Goal: Transaction & Acquisition: Purchase product/service

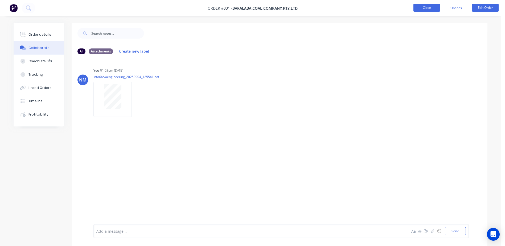
click at [416, 9] on button "Close" at bounding box center [427, 8] width 27 height 8
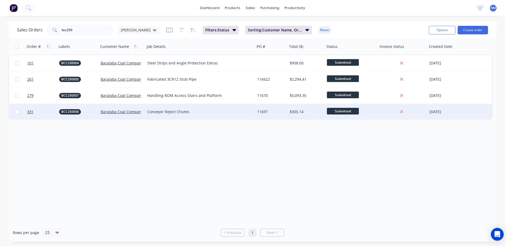
click at [268, 113] on div "11697" at bounding box center [270, 111] width 27 height 5
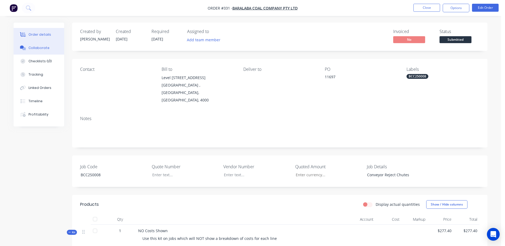
click at [35, 50] on button "Collaborate" at bounding box center [39, 47] width 51 height 13
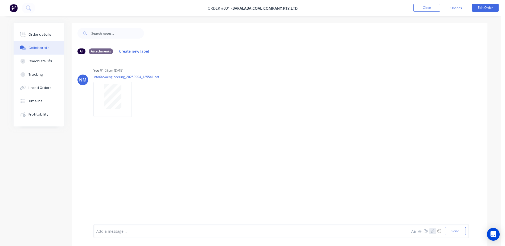
click at [433, 232] on icon "button" at bounding box center [432, 231] width 3 height 4
click at [454, 231] on button "Send" at bounding box center [455, 231] width 21 height 8
click at [36, 33] on div "Order details" at bounding box center [39, 34] width 23 height 5
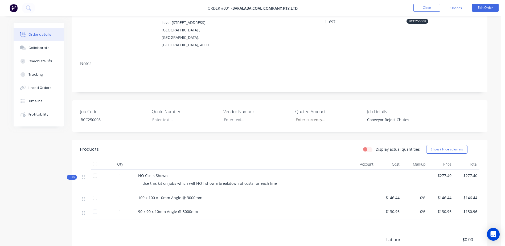
scroll to position [80, 0]
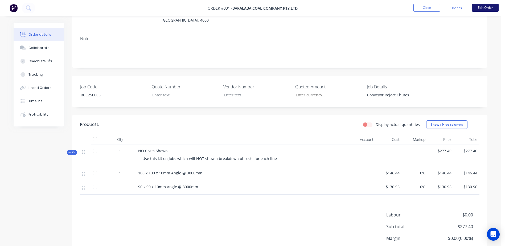
click at [490, 7] on button "Edit Order" at bounding box center [485, 8] width 27 height 8
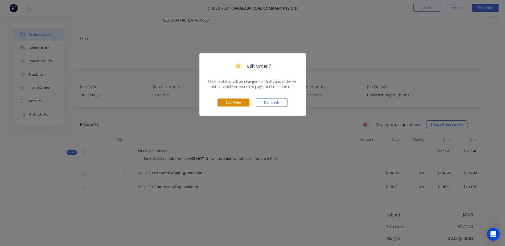
click at [232, 103] on button "Edit Order" at bounding box center [234, 103] width 32 height 8
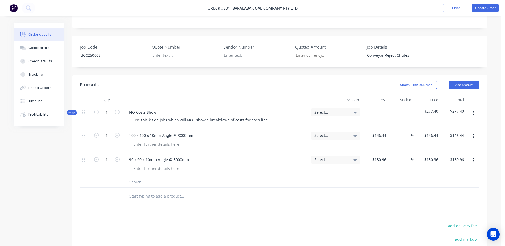
scroll to position [133, 0]
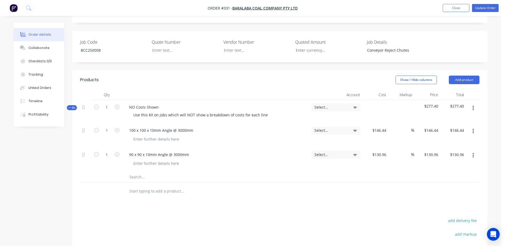
click at [139, 172] on input "text" at bounding box center [182, 177] width 107 height 11
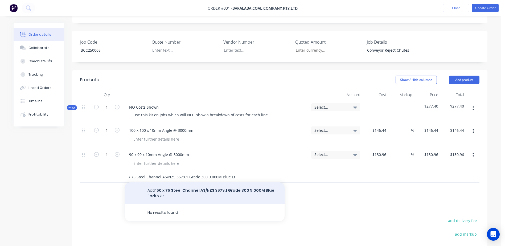
type input "150 x 75 Steel Channel AS/NZS 3679.1 Grade 300 9.000M Blue End"
click at [178, 182] on button "Add 150 x 75 Steel Channel AS/NZS 3679.1 Grade 300 9.000M Blue End to kit" at bounding box center [205, 193] width 160 height 22
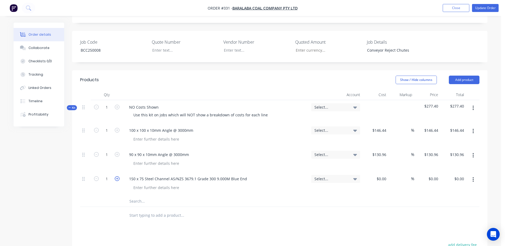
click at [118, 176] on icon "button" at bounding box center [117, 178] width 5 height 5
type input "2"
click at [386, 175] on input at bounding box center [385, 179] width 6 height 8
type input "$291.52"
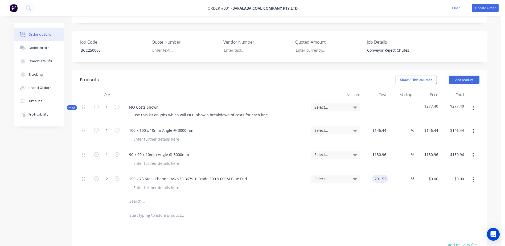
type input "$583.04"
click at [139, 196] on input "text" at bounding box center [182, 201] width 107 height 11
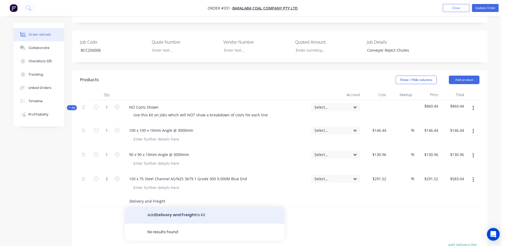
type input "Delivery and Freight"
click at [182, 207] on button "Add Delivery and Freight to kit" at bounding box center [205, 215] width 160 height 17
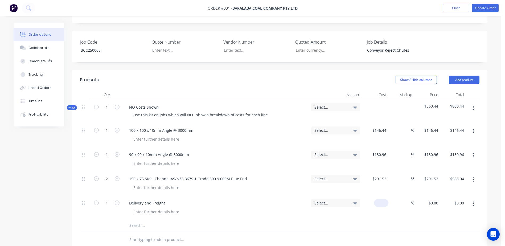
click at [377, 196] on div "$0.00" at bounding box center [375, 208] width 26 height 24
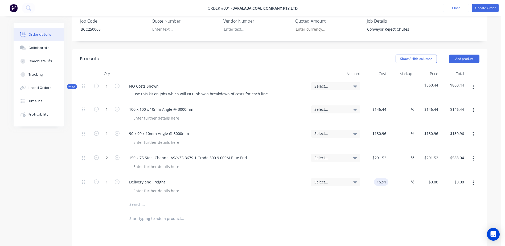
scroll to position [186, 0]
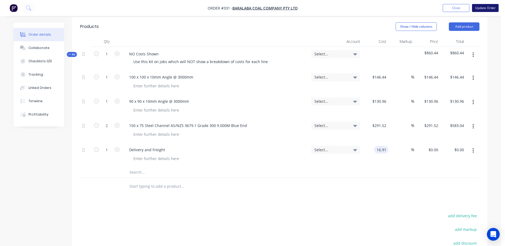
type input "$16.91"
click at [486, 10] on button "Update Order" at bounding box center [485, 8] width 27 height 8
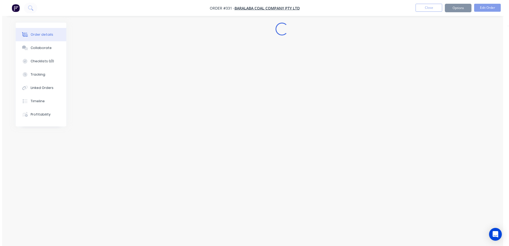
scroll to position [0, 0]
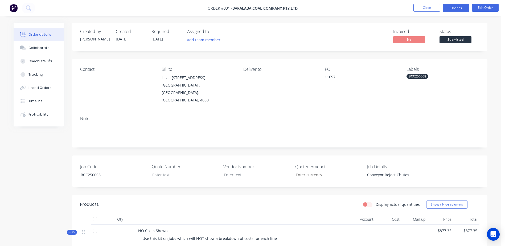
click at [460, 10] on button "Options" at bounding box center [456, 8] width 27 height 9
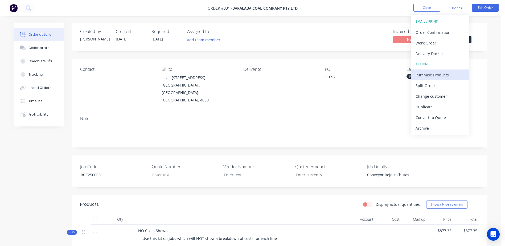
click at [451, 71] on div "Purchase Products" at bounding box center [440, 75] width 49 height 8
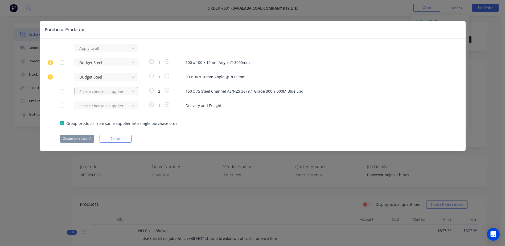
click at [91, 95] on div at bounding box center [103, 91] width 48 height 7
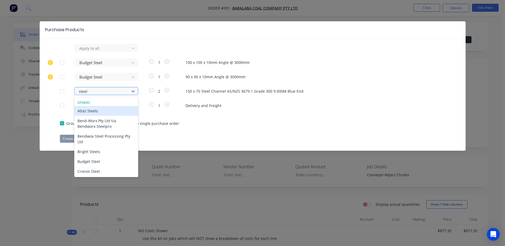
type input "steelf"
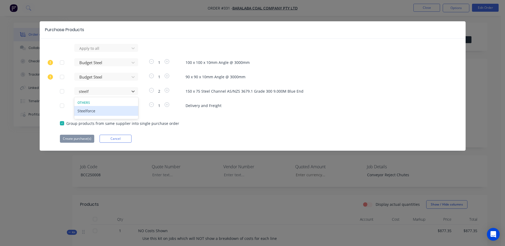
click at [83, 112] on div "Steelforce" at bounding box center [106, 111] width 64 height 10
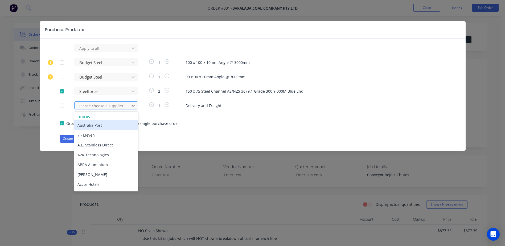
click at [78, 108] on div "Please choose a supplier" at bounding box center [102, 106] width 51 height 8
type input "steelf"
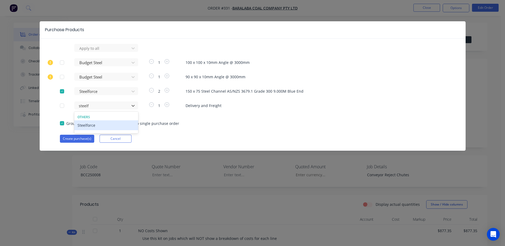
click at [92, 125] on div "Steelforce" at bounding box center [106, 125] width 64 height 10
click at [77, 137] on button "Create purchase(s)" at bounding box center [77, 139] width 34 height 8
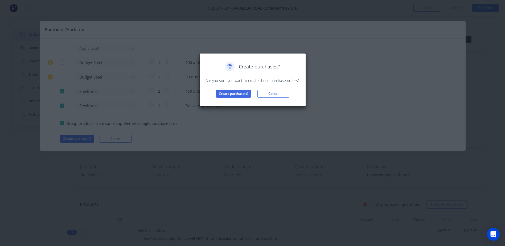
click at [235, 87] on div "Create purchases? Are you sure you want to create these purchase orders? Create…" at bounding box center [252, 80] width 95 height 36
click at [231, 93] on button "Create purchase(s)" at bounding box center [233, 94] width 35 height 8
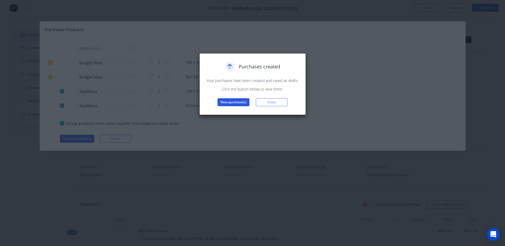
click at [230, 100] on button "View purchase(s)" at bounding box center [234, 102] width 32 height 8
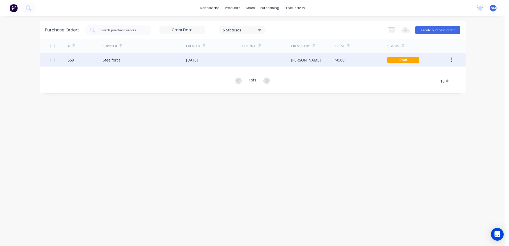
click at [361, 59] on div "$0.00" at bounding box center [361, 59] width 52 height 13
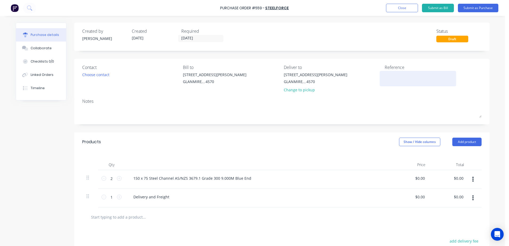
click at [393, 79] on textarea at bounding box center [418, 78] width 67 height 12
type textarea "BCC25"
type textarea "x"
type textarea "BCC250"
type textarea "x"
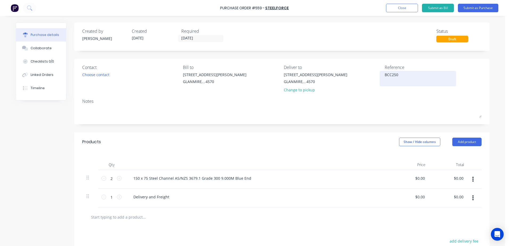
type textarea "BCC2500"
type textarea "x"
type textarea "BCC250008"
type textarea "x"
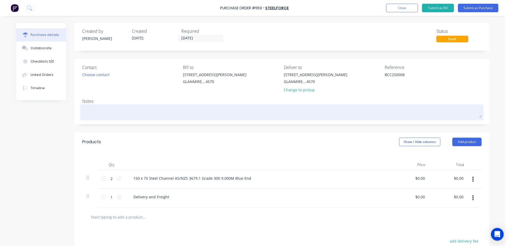
type textarea "BCC250008"
type textarea "x"
type textarea "BCC250008"
click at [98, 109] on textarea at bounding box center [281, 112] width 399 height 12
type textarea "x"
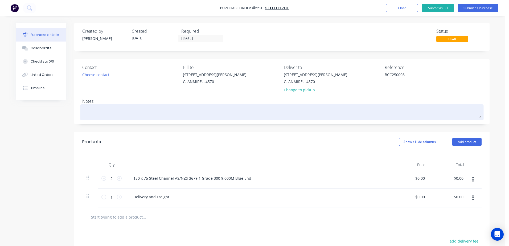
type textarea "B"
type textarea "x"
type textarea "BC"
type textarea "x"
type textarea "BC2"
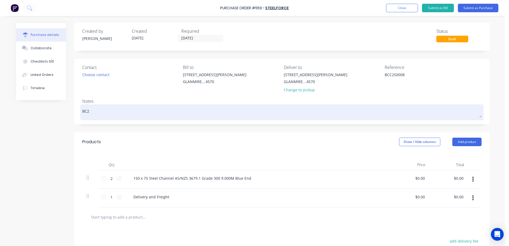
type textarea "x"
type textarea "BC25"
type textarea "x"
type textarea "[DATE]"
type textarea "x"
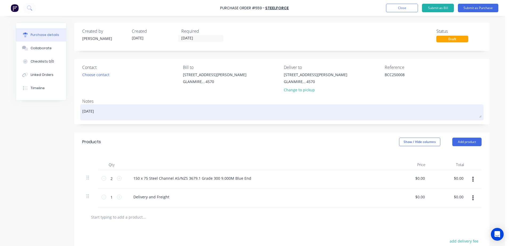
type textarea "BC2500"
type textarea "x"
type textarea "BC250008"
type textarea "x"
type textarea "BC250008-"
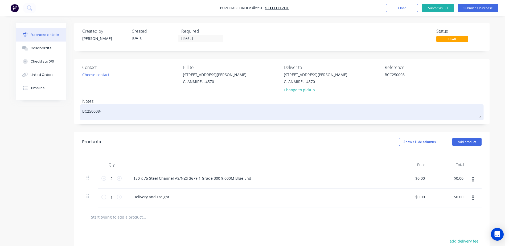
type textarea "x"
type textarea "BC250008-"
type textarea "x"
type textarea "BC250008- G"
type textarea "x"
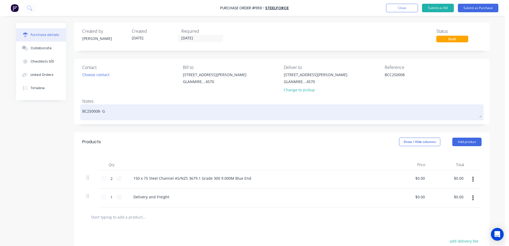
type textarea "BC250008- GR"
type textarea "x"
type textarea "BC250008- G"
type textarea "x"
type textarea "BC250008- GR"
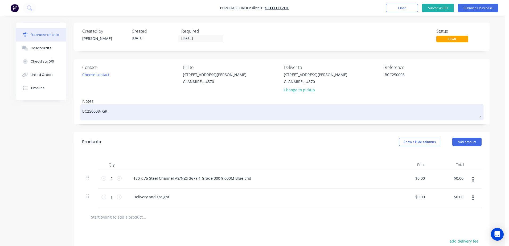
type textarea "x"
type textarea "BC250008- GRE"
type textarea "x"
type textarea "BC250008- GR"
type textarea "x"
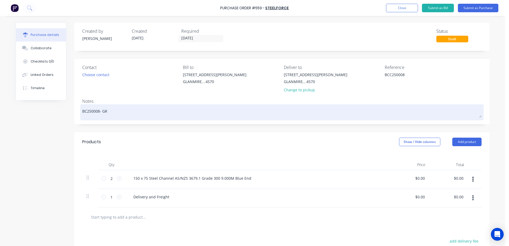
type textarea "BC250008- G"
type textarea "x"
type textarea "BC250008-"
type textarea "x"
type textarea "BC250008- g"
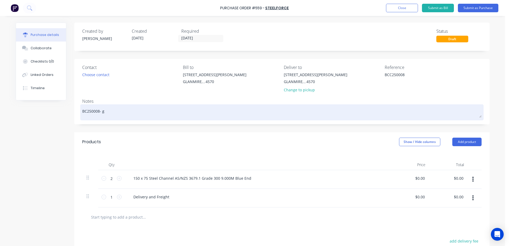
type textarea "x"
type textarea "BC250008- gr"
type textarea "x"
type textarea "BC250008- gre"
type textarea "x"
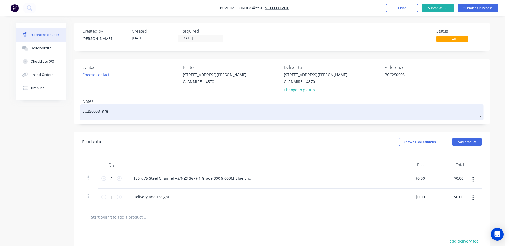
type textarea "BC250008- [PERSON_NAME]"
type textarea "x"
type textarea "BC250008- [PERSON_NAME]"
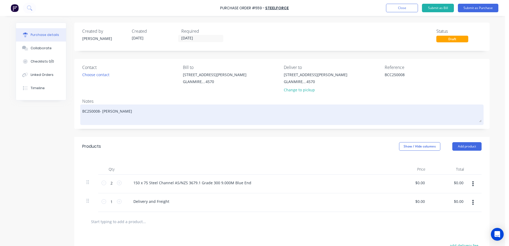
type textarea "x"
type textarea "BC250008- [PERSON_NAME]"
type textarea "x"
type textarea "BC250008- [PERSON_NAME]"
type textarea "x"
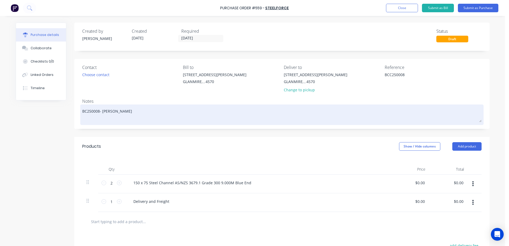
type textarea "BC250008- [PERSON_NAME]"
type textarea "x"
type textarea "BC250008- [PERSON_NAME]"
type textarea "x"
type textarea "BC250008- [PERSON_NAME]"
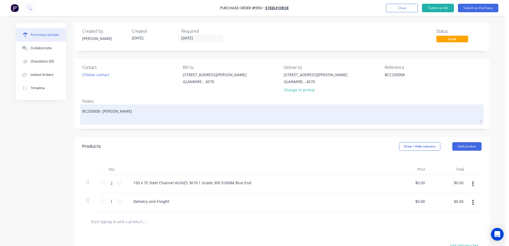
type textarea "x"
type textarea "BC250008- [PERSON_NAME]"
type textarea "x"
type textarea "BC250008- [PERSON_NAME] ;"
type textarea "x"
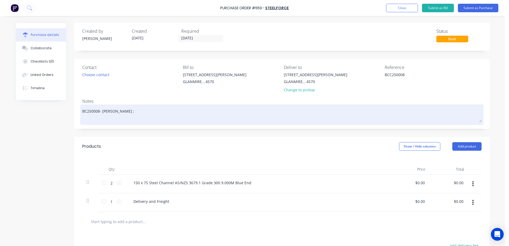
type textarea "BC250008- [PERSON_NAME] ;"
type textarea "x"
type textarea "BC250008- [PERSON_NAME] ; 2"
type textarea "x"
type textarea "BC250008- [PERSON_NAME] ; 26"
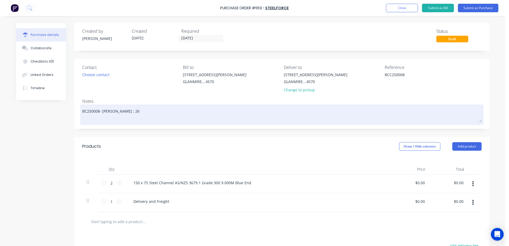
type textarea "x"
type textarea "BC250008- [PERSON_NAME] ; 268"
type textarea "x"
type textarea "BC250008- [PERSON_NAME] ; 2680"
type textarea "x"
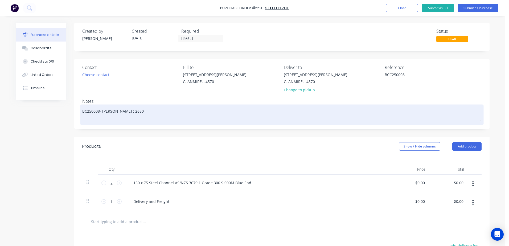
type textarea "BC250008- [PERSON_NAME] ; 26804"
type textarea "x"
type textarea "BC250008- [PERSON_NAME] ; 268040"
type textarea "x"
type textarea "BC250008- [PERSON_NAME] ; 2680401"
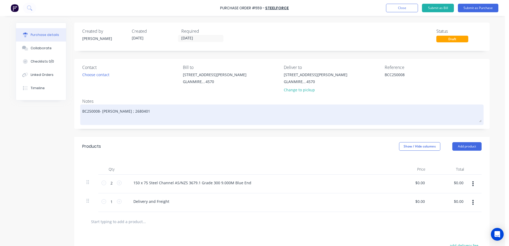
type textarea "x"
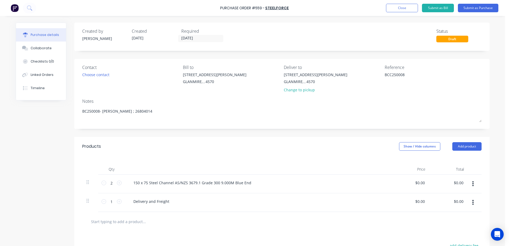
type textarea "BC250008- [PERSON_NAME] ; 26804014"
type textarea "x"
type textarea "BC250008- [PERSON_NAME] ; 26804014"
click at [410, 183] on div "$0.00 $0.00" at bounding box center [410, 184] width 39 height 19
drag, startPoint x: 411, startPoint y: 185, endPoint x: 426, endPoint y: 182, distance: 15.1
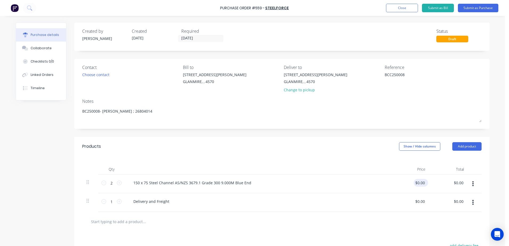
click at [426, 182] on div "$0.00 $0.00" at bounding box center [410, 184] width 39 height 19
type textarea "x"
type input "0.0000"
drag, startPoint x: 426, startPoint y: 182, endPoint x: 417, endPoint y: 185, distance: 9.1
click at [417, 185] on input "0.0000" at bounding box center [420, 183] width 12 height 8
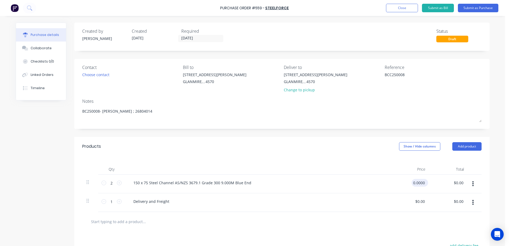
type textarea "x"
drag, startPoint x: 415, startPoint y: 182, endPoint x: 444, endPoint y: 179, distance: 29.1
click at [444, 179] on div "2 2 150 x 75 Steel Channel AS/NZS 3679.1 Grade 300 9.000M Blue End 0.0000 0.000…" at bounding box center [281, 184] width 399 height 19
type input "291.52"
type textarea "x"
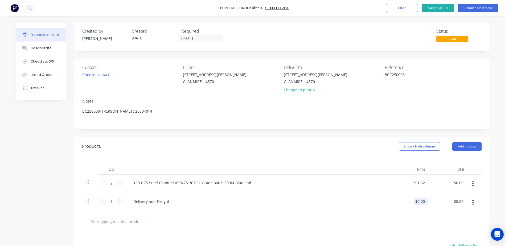
type input "$291.52"
type input "$583.04"
type input "0.0000"
drag, startPoint x: 413, startPoint y: 203, endPoint x: 440, endPoint y: 199, distance: 26.6
click at [440, 199] on div "1 1 Delivery and Freight 0.0000 0.0000 $0.00 $0.00" at bounding box center [281, 202] width 399 height 19
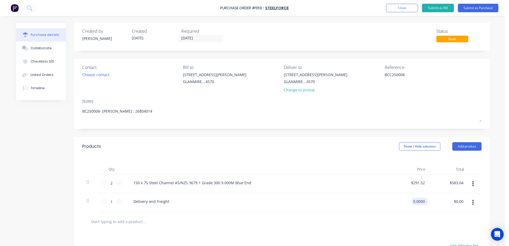
type textarea "x"
drag, startPoint x: 411, startPoint y: 201, endPoint x: 450, endPoint y: 197, distance: 39.6
click at [450, 197] on div "1 1 Delivery and Freight 0.0000 0.0000 $0.00 $0.00" at bounding box center [281, 202] width 399 height 19
type input "16.91"
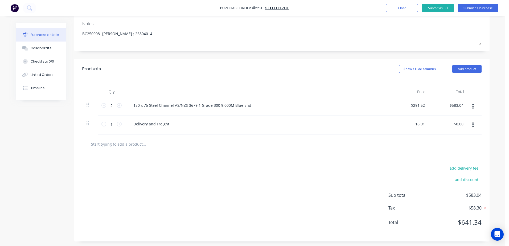
scroll to position [78, 0]
type textarea "x"
type input "$16.91"
click at [158, 141] on input "text" at bounding box center [144, 143] width 107 height 11
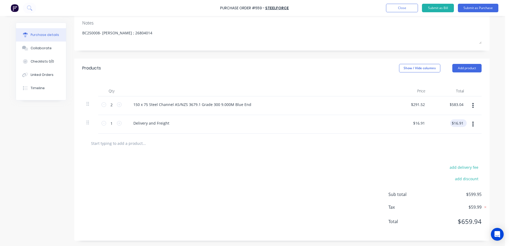
type textarea "x"
drag, startPoint x: 463, startPoint y: 121, endPoint x: 472, endPoint y: 114, distance: 11.6
click at [471, 114] on div "2 2 150 x 75 Steel Channel AS/NZS 3679.1 Grade 300 9.000M Blue End $291.52 $291…" at bounding box center [281, 114] width 399 height 37
type input "16.92"
type textarea "x"
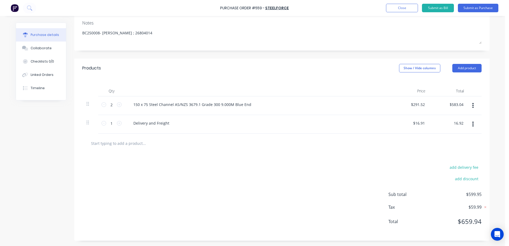
type input "$16.92"
click at [124, 143] on input "text" at bounding box center [144, 143] width 107 height 11
click at [472, 8] on button "Submit as Purchase" at bounding box center [478, 8] width 40 height 9
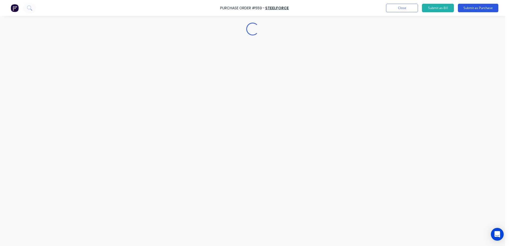
scroll to position [0, 0]
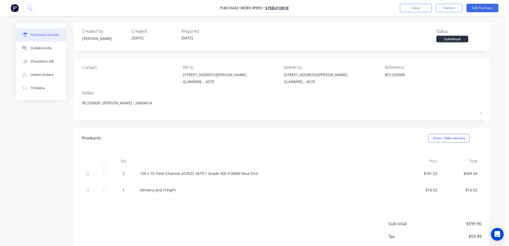
click at [449, 13] on div "Purchase Order #559 - Steelforce Close Options Edit Purchase" at bounding box center [254, 8] width 509 height 16
click at [452, 8] on button "Options" at bounding box center [449, 8] width 27 height 9
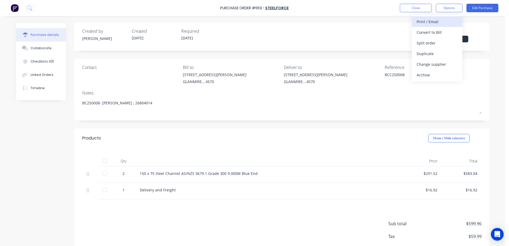
click at [439, 23] on div "Print / Email" at bounding box center [437, 22] width 41 height 8
click at [420, 31] on div "With pricing" at bounding box center [437, 32] width 41 height 8
type textarea "x"
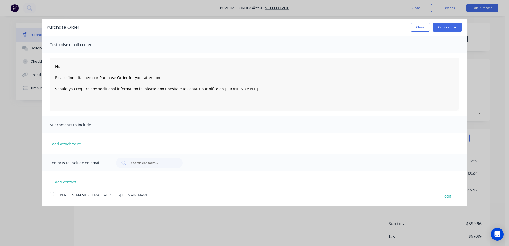
click at [50, 193] on div at bounding box center [51, 194] width 11 height 11
type textarea "Hi, Please find attached our Purchase Order for your attention. Should you requ…"
click at [440, 27] on button "Options" at bounding box center [448, 27] width 30 height 9
click at [433, 55] on div "Email" at bounding box center [436, 52] width 41 height 8
type textarea "x"
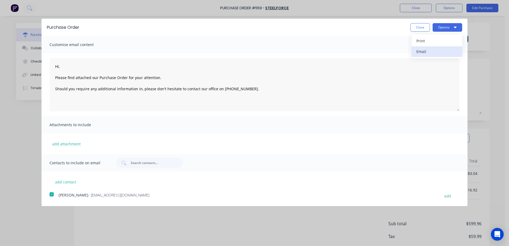
type textarea "Hi, Please find attached our Purchase Order for your attention. Should you requ…"
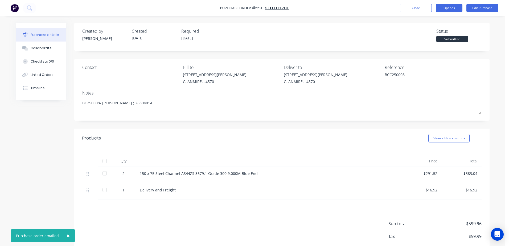
click at [451, 7] on button "Options" at bounding box center [449, 8] width 27 height 9
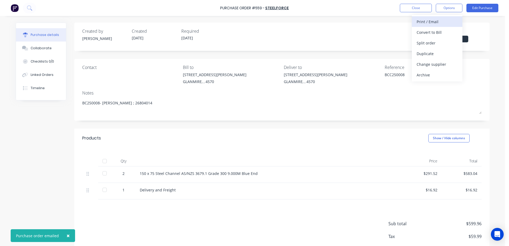
click at [421, 22] on div "Print / Email" at bounding box center [437, 22] width 41 height 8
click at [433, 32] on div "With pricing" at bounding box center [437, 32] width 41 height 8
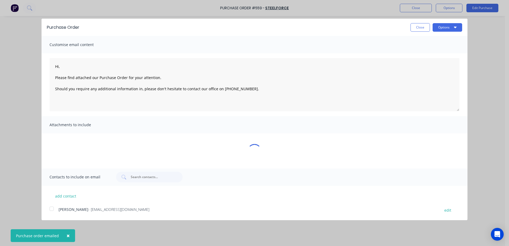
type textarea "x"
type textarea "Hi, Please find attached our Purchase Order for your attention. Should you requ…"
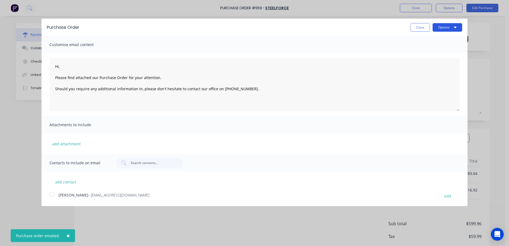
click at [439, 30] on button "Options" at bounding box center [448, 27] width 30 height 9
type textarea "x"
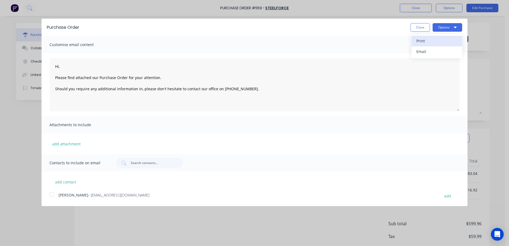
click at [422, 43] on div "Print" at bounding box center [436, 41] width 41 height 8
type textarea "Hi, Please find attached our Purchase Order for your attention. Should you requ…"
type textarea "x"
type textarea "Hi, Please find attached our Purchase Order for your attention. Should you requ…"
type textarea "x"
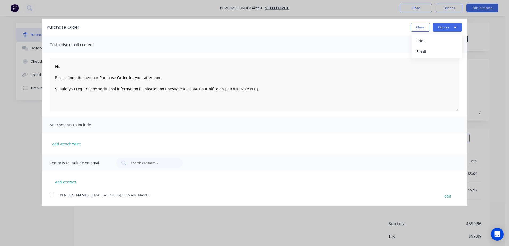
type textarea "Hi, Please find attached our Purchase Order for your attention. Should you requ…"
type textarea "x"
type textarea "Hi, Please find attached our Purchase Order for your attention. Should you requ…"
click at [421, 30] on button "Close" at bounding box center [420, 27] width 19 height 9
type textarea "x"
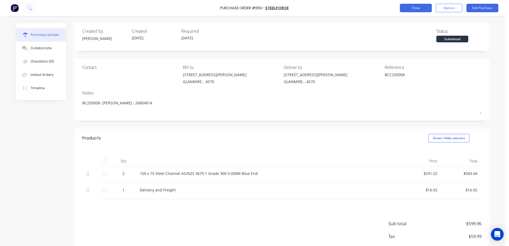
click at [420, 10] on button "Close" at bounding box center [416, 8] width 32 height 9
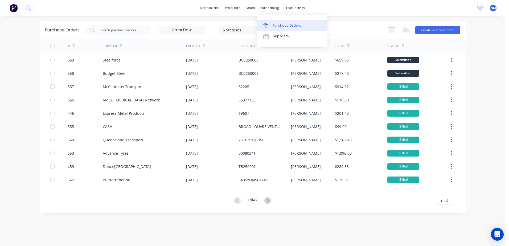
click at [285, 24] on div "Purchase Orders" at bounding box center [287, 25] width 28 height 5
click at [438, 30] on button "Create purchase order" at bounding box center [437, 30] width 45 height 9
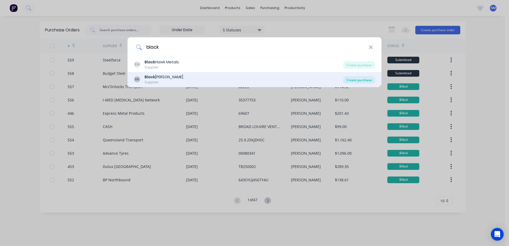
type input "black"
click at [367, 81] on div "Create purchase" at bounding box center [359, 79] width 32 height 7
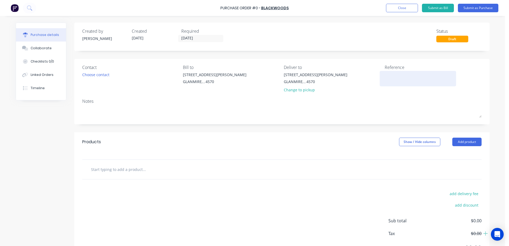
click at [396, 77] on textarea at bounding box center [418, 78] width 67 height 12
type textarea "storero"
type textarea "x"
type textarea "storeroo"
type textarea "x"
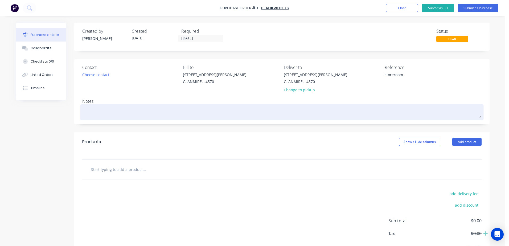
type textarea "storeroom"
type textarea "x"
type textarea "storeroom"
click at [85, 108] on textarea at bounding box center [281, 112] width 399 height 12
type textarea "x"
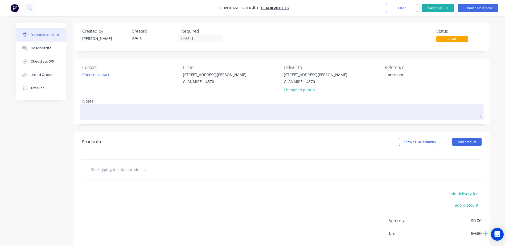
type textarea "c"
type textarea "x"
type textarea "co"
type textarea "x"
type textarea "con"
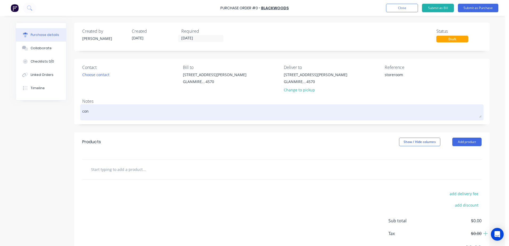
type textarea "x"
type textarea "cons"
type textarea "x"
type textarea "consu"
type textarea "x"
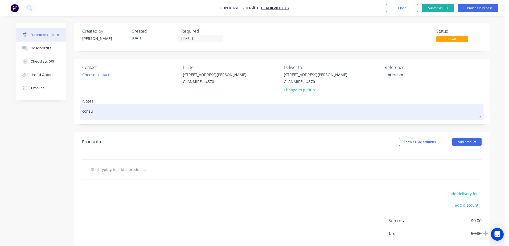
type textarea "consum"
type textarea "x"
type textarea "consuma"
type textarea "x"
type textarea "consumab"
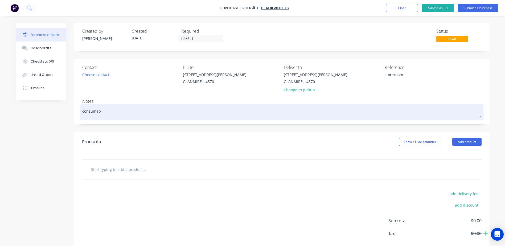
type textarea "x"
type textarea "consumabl"
type textarea "x"
type textarea "consumable"
type textarea "x"
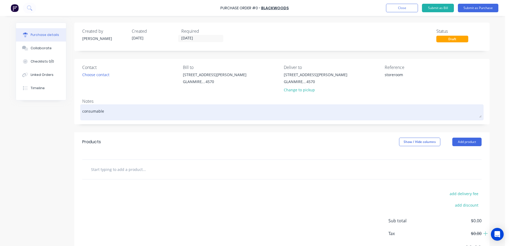
type textarea "consumables"
type textarea "x"
type textarea "consumables"
type textarea "x"
type textarea "consumables s"
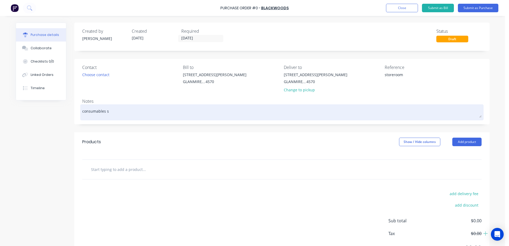
type textarea "x"
type textarea "consumables"
type textarea "x"
type textarea "consumables -"
type textarea "x"
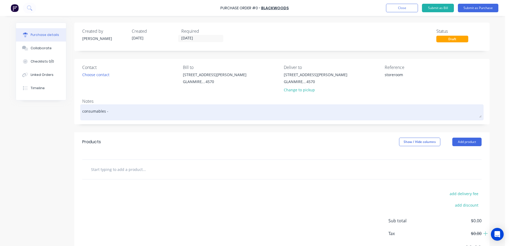
type textarea "consumables -"
type textarea "x"
type textarea "consumables - s"
type textarea "x"
type textarea "consumables - st"
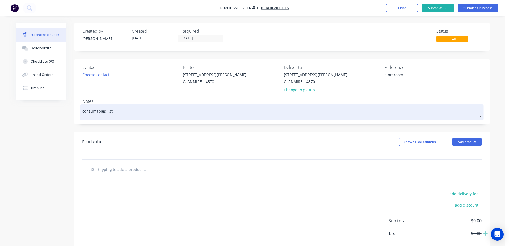
type textarea "x"
type textarea "consumables - sto"
type textarea "x"
type textarea "consumables - stoo"
type textarea "x"
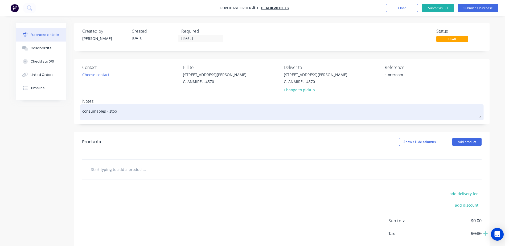
type textarea "consumables - [PERSON_NAME]"
type textarea "x"
type textarea "consumables - stoo"
type textarea "x"
type textarea "consumables - sto"
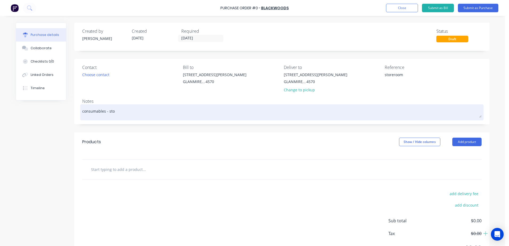
type textarea "x"
type textarea "consumables - stor"
type textarea "x"
type textarea "consumables - store"
type textarea "x"
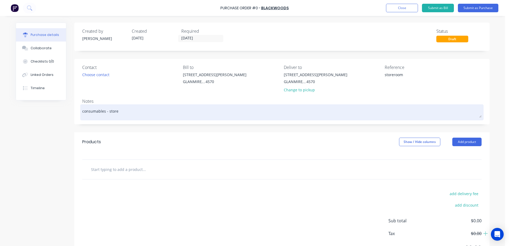
type textarea "consumables - [PERSON_NAME]"
type textarea "x"
type textarea "consumables - storerr"
type textarea "x"
type textarea "consumables - storerro"
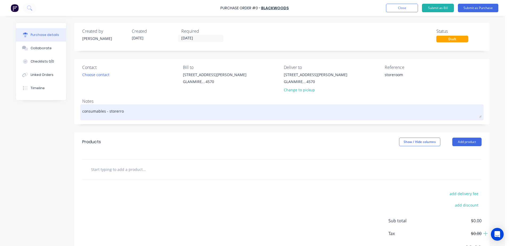
type textarea "x"
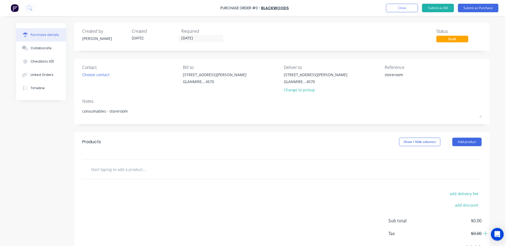
click at [109, 171] on input "text" at bounding box center [144, 169] width 107 height 11
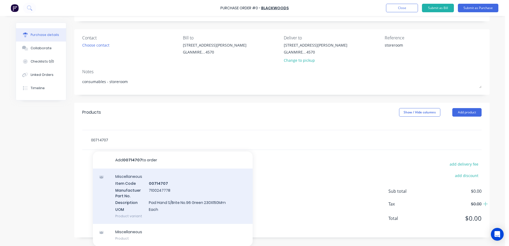
scroll to position [30, 0]
click at [156, 184] on div "Miscellaneous Item Code 00714707 Manufactuer Part No. 7100247778 Description Pa…" at bounding box center [173, 195] width 160 height 55
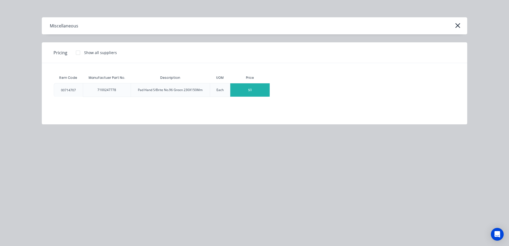
click at [246, 94] on div "$0" at bounding box center [249, 89] width 39 height 13
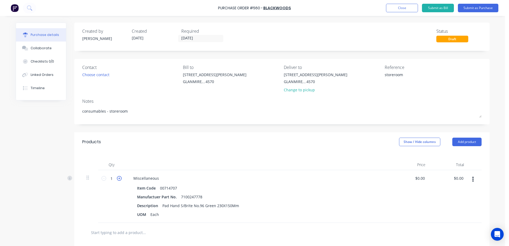
click at [117, 178] on icon at bounding box center [119, 178] width 5 height 5
click at [117, 177] on icon at bounding box center [119, 178] width 5 height 5
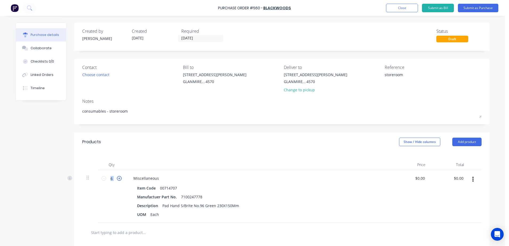
click at [117, 177] on icon at bounding box center [119, 178] width 5 height 5
drag, startPoint x: 414, startPoint y: 177, endPoint x: 469, endPoint y: 174, distance: 54.7
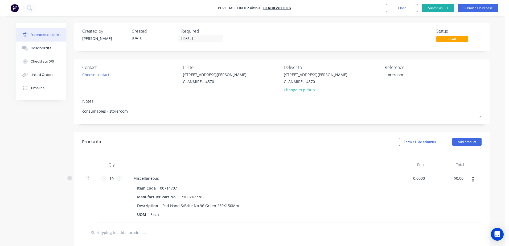
click at [469, 174] on div "10 10 Miscellaneous Item Code 00714707 Manufactuer Part No. 7100247778 Descript…" at bounding box center [281, 196] width 399 height 53
drag, startPoint x: 410, startPoint y: 179, endPoint x: 429, endPoint y: 175, distance: 19.3
click at [429, 175] on div "10 10 Miscellaneous Item Code 00714707 Manufactuer Part No. 7100247778 Descript…" at bounding box center [281, 196] width 399 height 53
click at [136, 234] on input "text" at bounding box center [144, 232] width 107 height 11
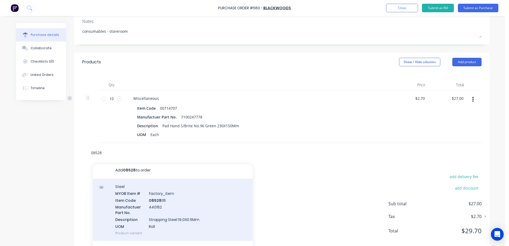
scroll to position [3, 0]
click at [160, 200] on div "Steel MYOB Item # factory_item Item Code 08528 115 Manufactuer Part No. 440152 …" at bounding box center [173, 209] width 160 height 62
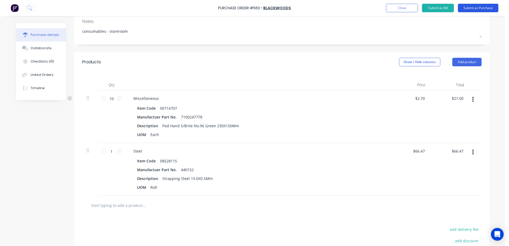
click at [478, 8] on button "Submit as Purchase" at bounding box center [478, 8] width 40 height 9
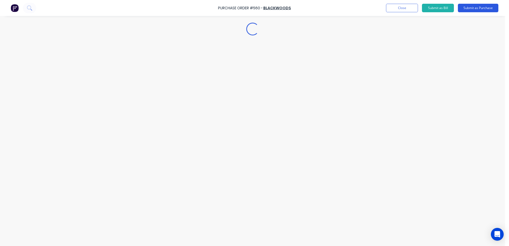
scroll to position [0, 0]
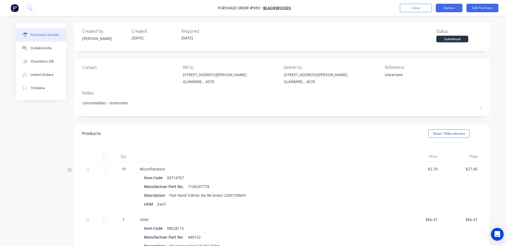
click at [456, 6] on button "Options" at bounding box center [449, 8] width 27 height 9
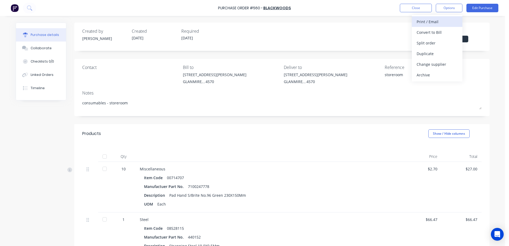
click at [435, 21] on div "Print / Email" at bounding box center [437, 22] width 41 height 8
click at [432, 31] on div "With pricing" at bounding box center [437, 32] width 41 height 8
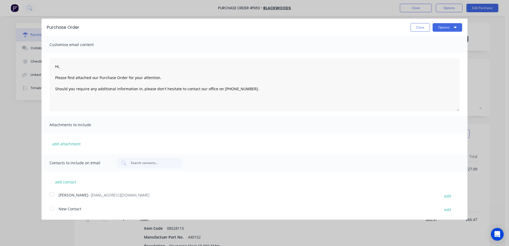
click at [47, 195] on div at bounding box center [51, 194] width 11 height 11
click at [444, 28] on button "Options" at bounding box center [448, 27] width 30 height 9
click at [430, 54] on div "Email" at bounding box center [436, 52] width 41 height 8
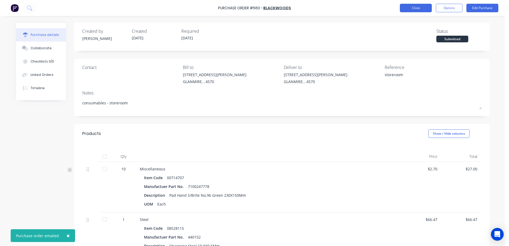
click at [418, 8] on button "Close" at bounding box center [416, 8] width 32 height 9
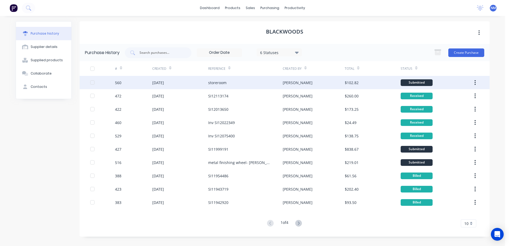
click at [336, 81] on div "[PERSON_NAME]" at bounding box center [314, 82] width 62 height 13
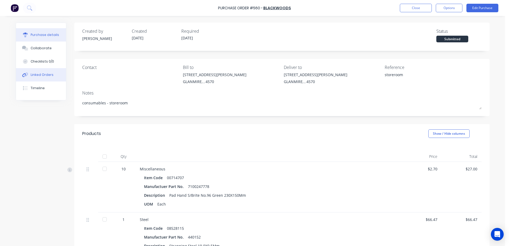
click at [44, 76] on div "Linked Orders" at bounding box center [42, 74] width 23 height 5
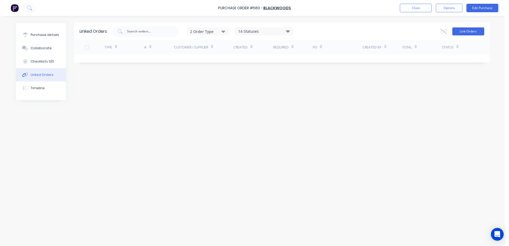
click at [465, 34] on button "Link Orders" at bounding box center [468, 31] width 32 height 8
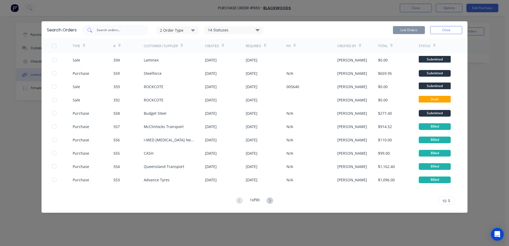
click at [101, 31] on input "text" at bounding box center [118, 29] width 44 height 5
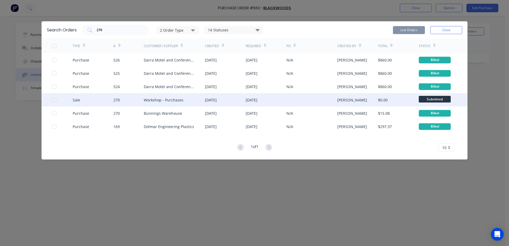
click at [52, 100] on div "Sale 270 Workshop - Purchases [DATE] [DATE] [PERSON_NAME] $0.00 Submitted" at bounding box center [255, 99] width 426 height 13
click at [54, 100] on div at bounding box center [54, 100] width 11 height 11
click at [404, 29] on button "Link Orders" at bounding box center [409, 30] width 32 height 8
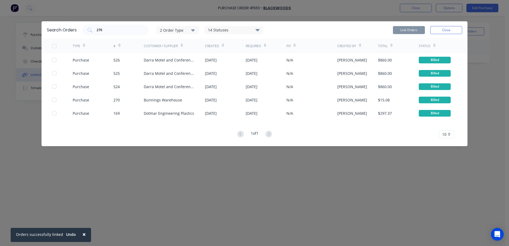
click at [83, 234] on span "×" at bounding box center [84, 234] width 3 height 7
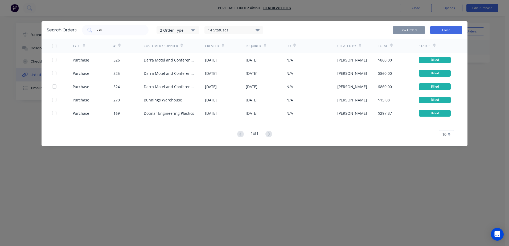
click at [449, 31] on button "Close" at bounding box center [446, 30] width 32 height 8
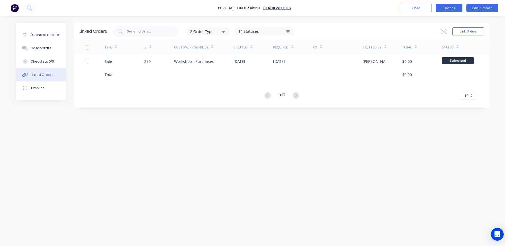
click at [450, 9] on button "Options" at bounding box center [449, 8] width 27 height 9
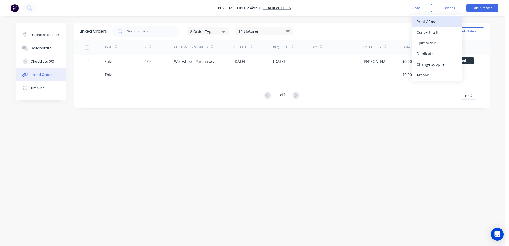
click at [434, 21] on div "Print / Email" at bounding box center [437, 22] width 41 height 8
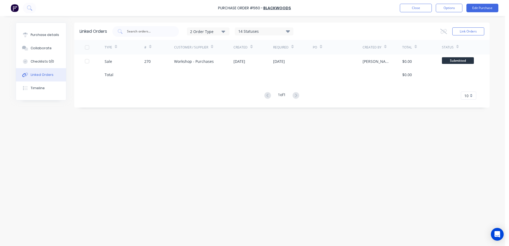
click at [172, 184] on div "Linked Orders 2 Order Type 14 Statuses Sales Order Status All Archived Draft Qu…" at bounding box center [253, 130] width 474 height 214
click at [34, 35] on div "Purchase details" at bounding box center [45, 34] width 28 height 5
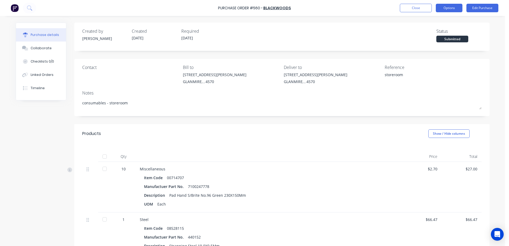
click at [451, 10] on button "Options" at bounding box center [449, 8] width 27 height 9
click at [435, 32] on div "With pricing" at bounding box center [437, 32] width 41 height 8
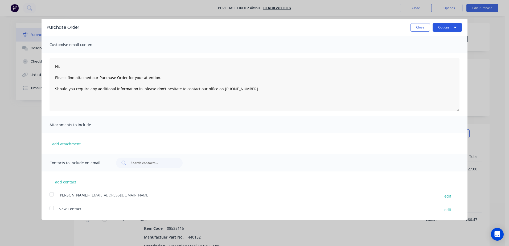
click at [442, 28] on button "Options" at bounding box center [448, 27] width 30 height 9
click at [432, 48] on div "Email" at bounding box center [436, 52] width 41 height 8
click at [53, 195] on div at bounding box center [51, 194] width 11 height 11
click at [72, 235] on button "×" at bounding box center [71, 235] width 14 height 13
click at [446, 26] on button "Options" at bounding box center [448, 27] width 30 height 9
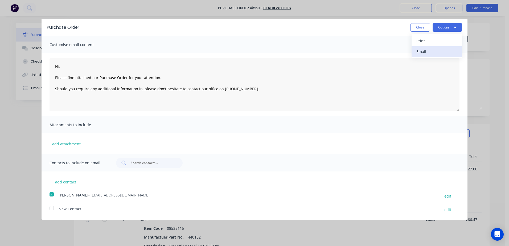
click at [433, 50] on div "Email" at bounding box center [436, 52] width 41 height 8
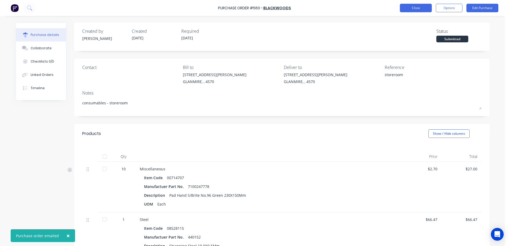
click at [420, 10] on button "Close" at bounding box center [416, 8] width 32 height 9
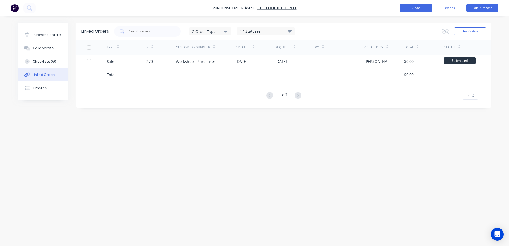
click at [417, 6] on button "Close" at bounding box center [416, 8] width 32 height 9
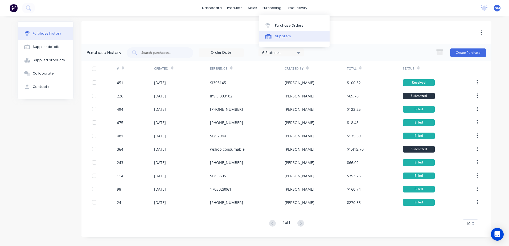
click at [284, 36] on div "Suppliers" at bounding box center [283, 36] width 16 height 5
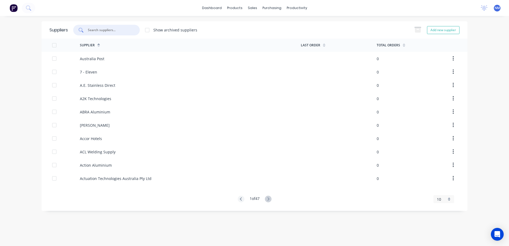
click at [108, 29] on input "text" at bounding box center [109, 29] width 44 height 5
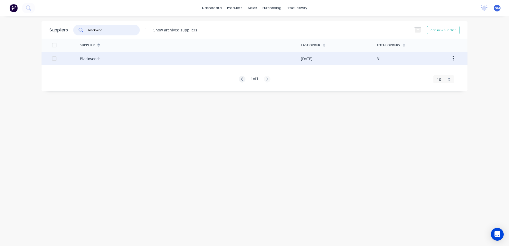
type input "blackwoo"
click at [124, 58] on div "Blackwoods" at bounding box center [190, 58] width 221 height 13
